Goal: Task Accomplishment & Management: Use online tool/utility

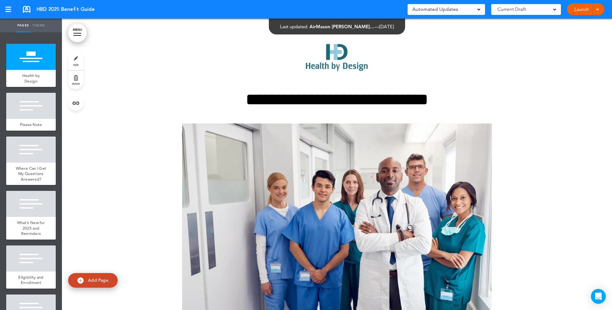
click at [585, 12] on link "Launch" at bounding box center [582, 9] width 20 height 12
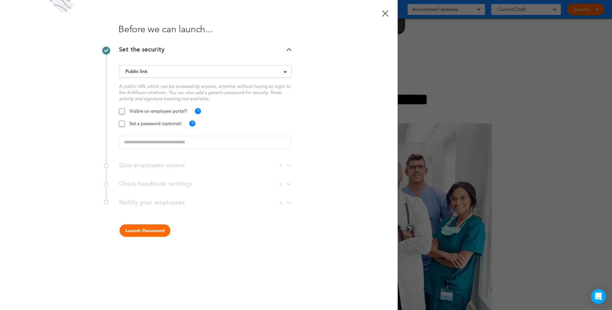
click at [136, 232] on button "Launch Document" at bounding box center [145, 230] width 51 height 12
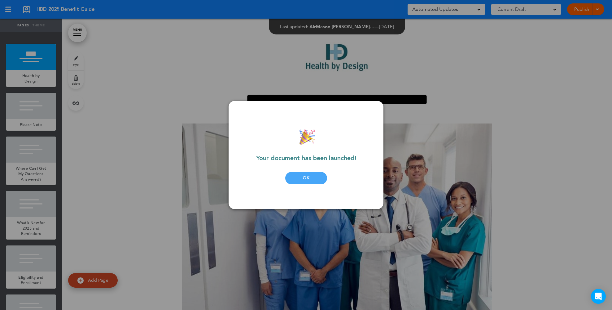
click at [312, 178] on div "OK" at bounding box center [306, 178] width 42 height 12
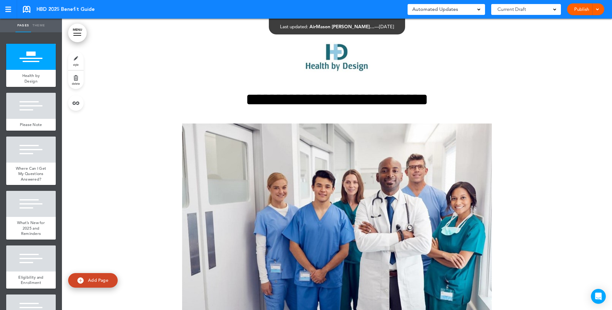
click at [578, 11] on link "Publish" at bounding box center [582, 9] width 20 height 12
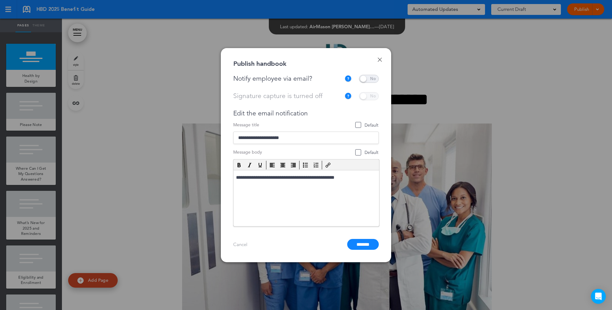
click at [365, 80] on span at bounding box center [369, 79] width 20 height 8
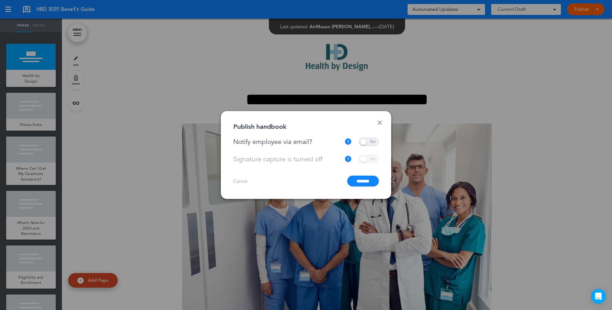
click at [362, 181] on input "*******" at bounding box center [363, 180] width 32 height 11
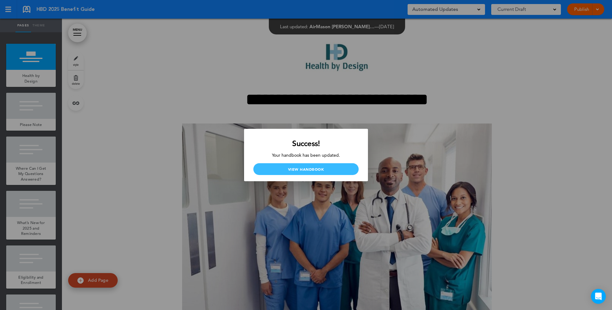
click at [328, 174] on link "View Handbook" at bounding box center [305, 169] width 105 height 12
